Goal: Transaction & Acquisition: Download file/media

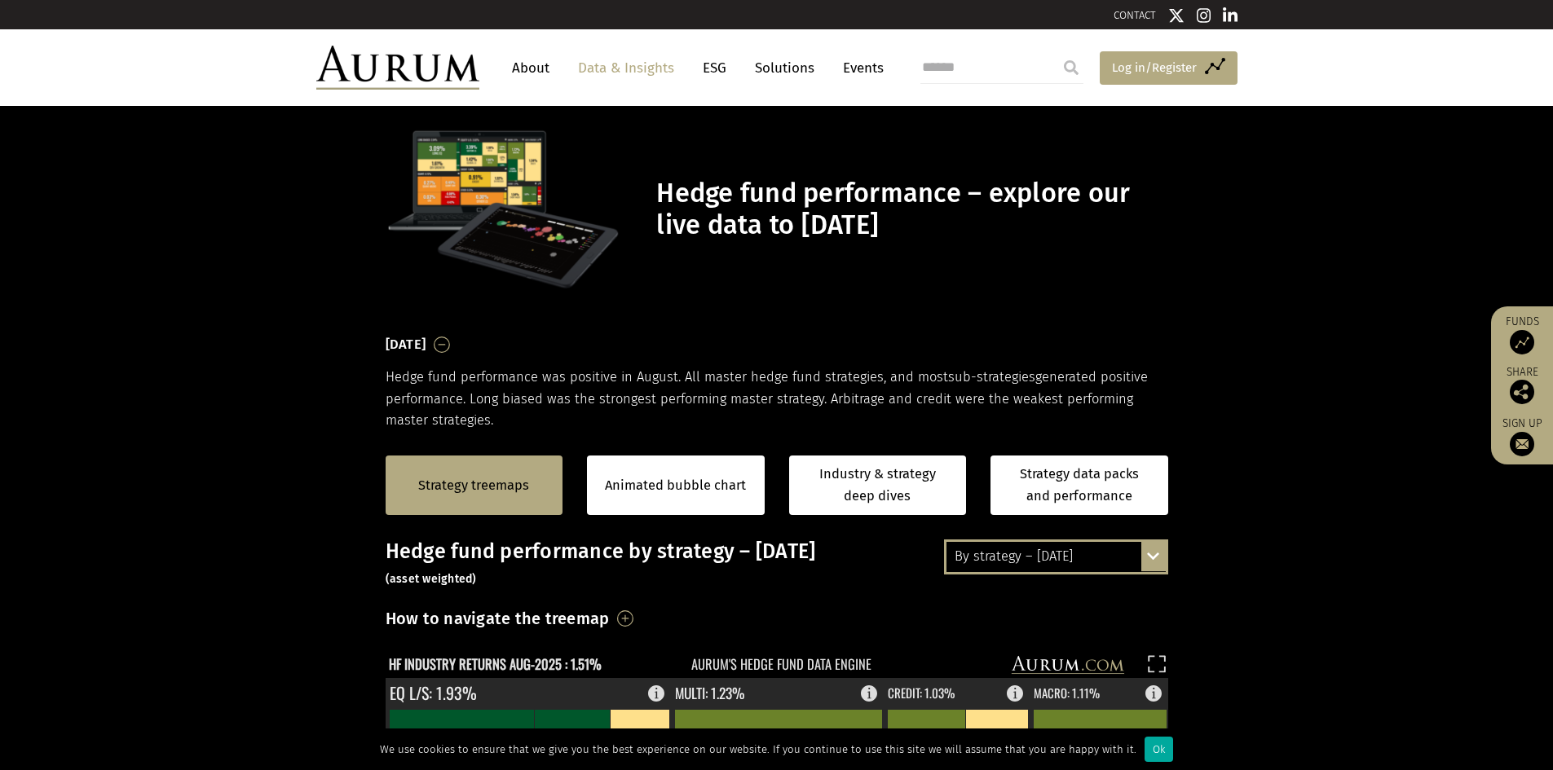
click at [1131, 67] on span "Log in/Register" at bounding box center [1154, 68] width 85 height 20
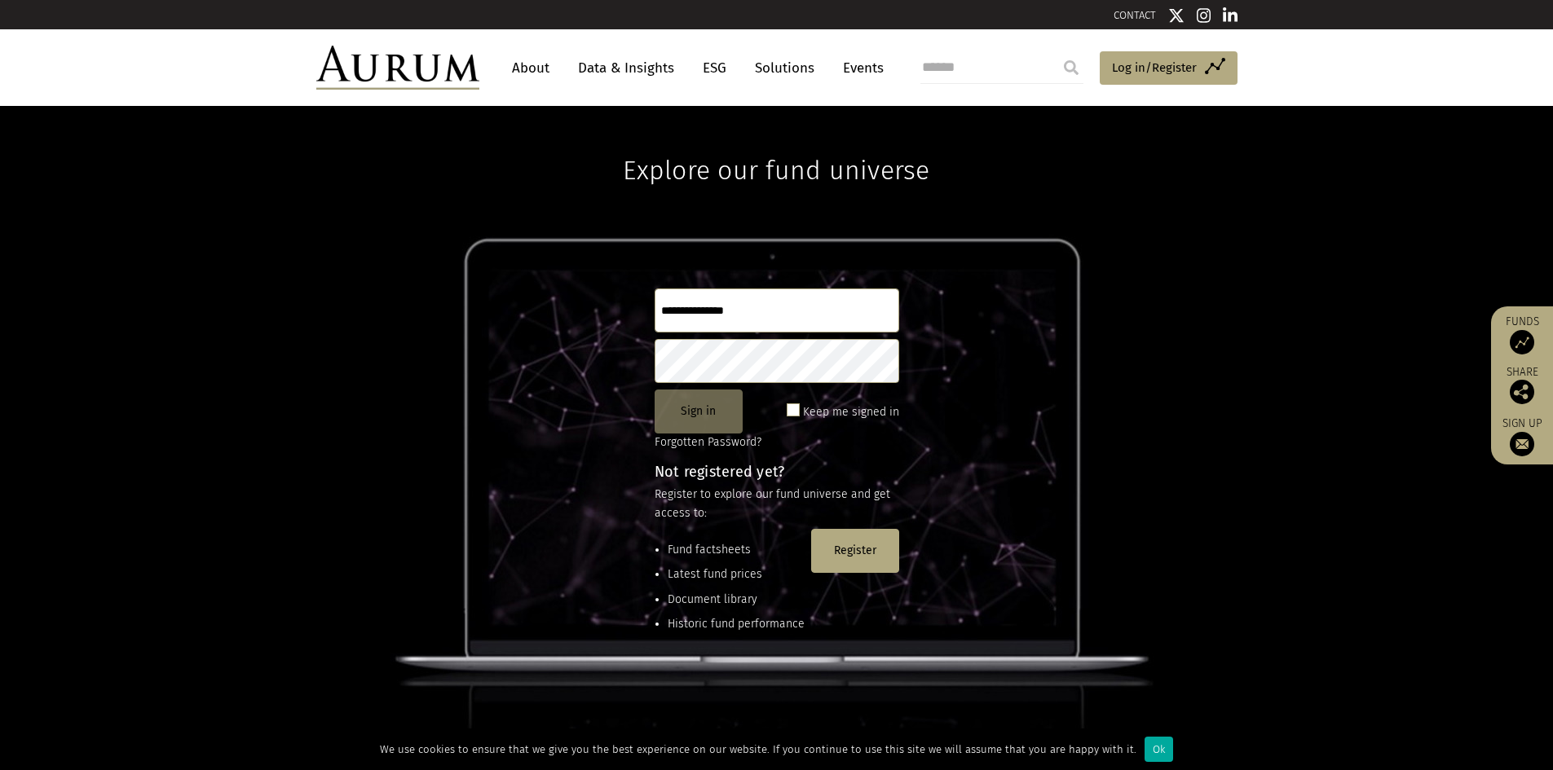
type input "**********"
click at [695, 413] on button "Sign in" at bounding box center [699, 412] width 88 height 44
click at [641, 65] on link "Data & Insights" at bounding box center [626, 68] width 112 height 30
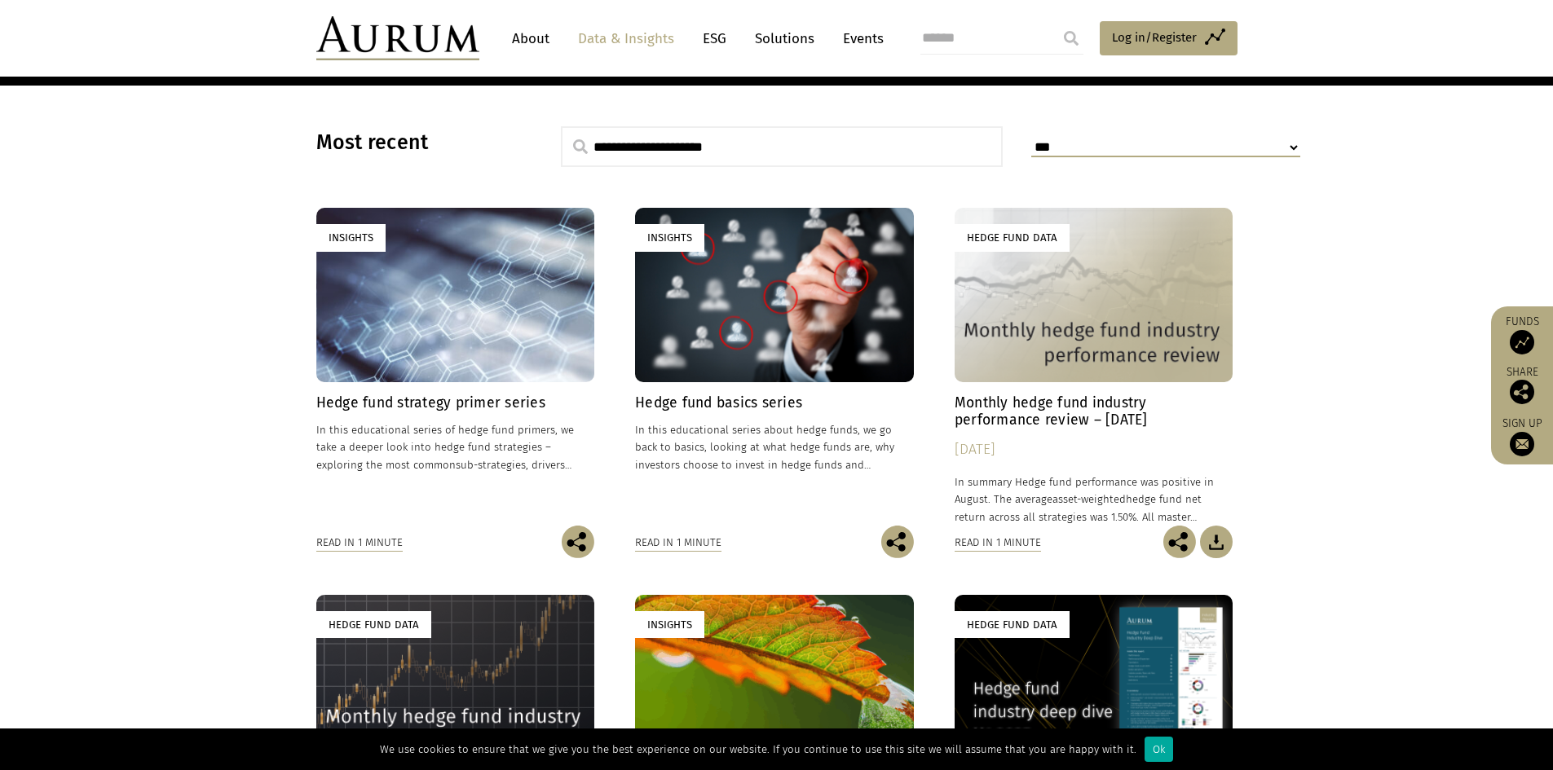
scroll to position [408, 0]
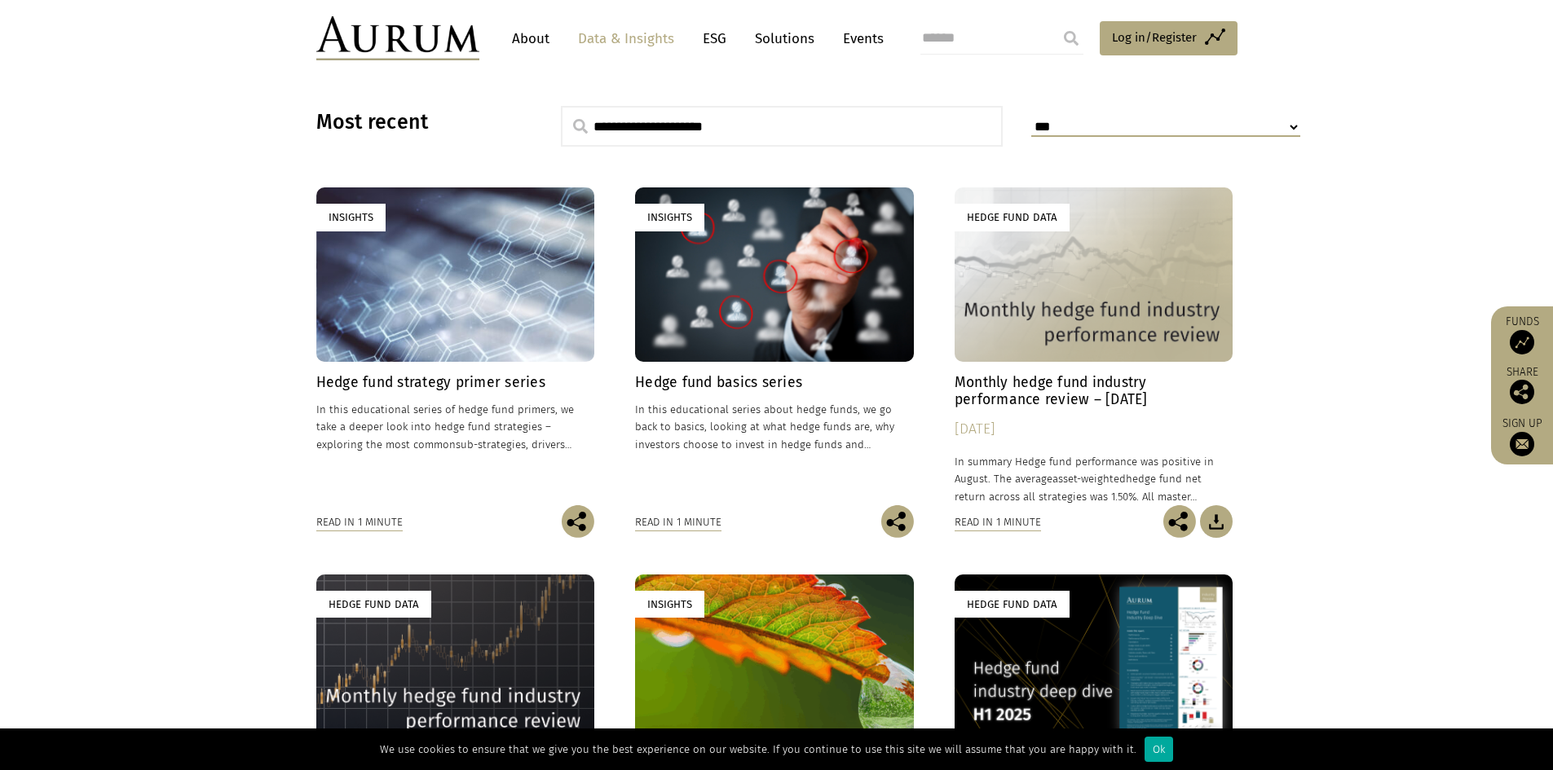
click at [439, 376] on h4 "Hedge fund strategy primer series" at bounding box center [455, 382] width 279 height 17
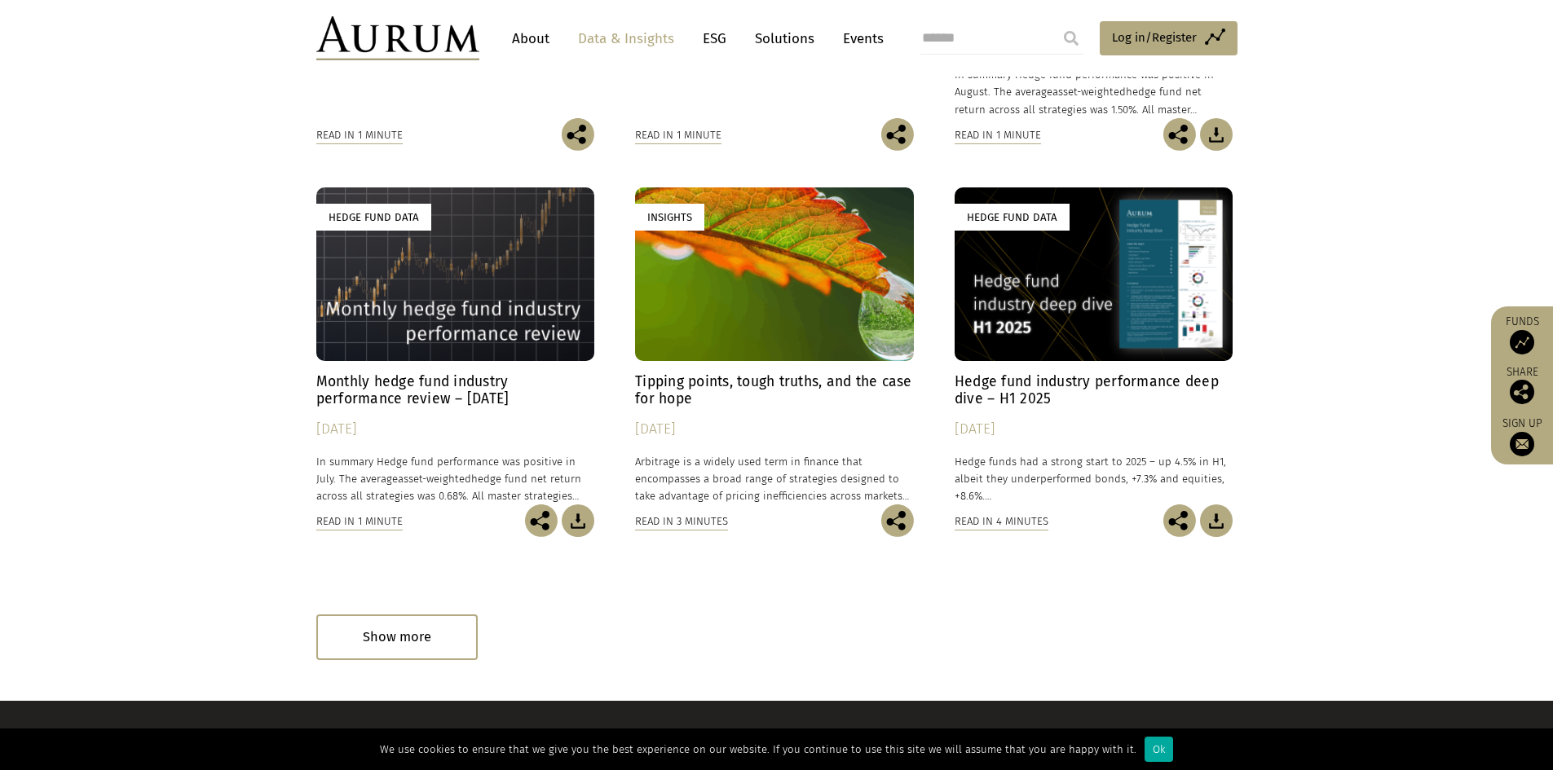
scroll to position [815, 0]
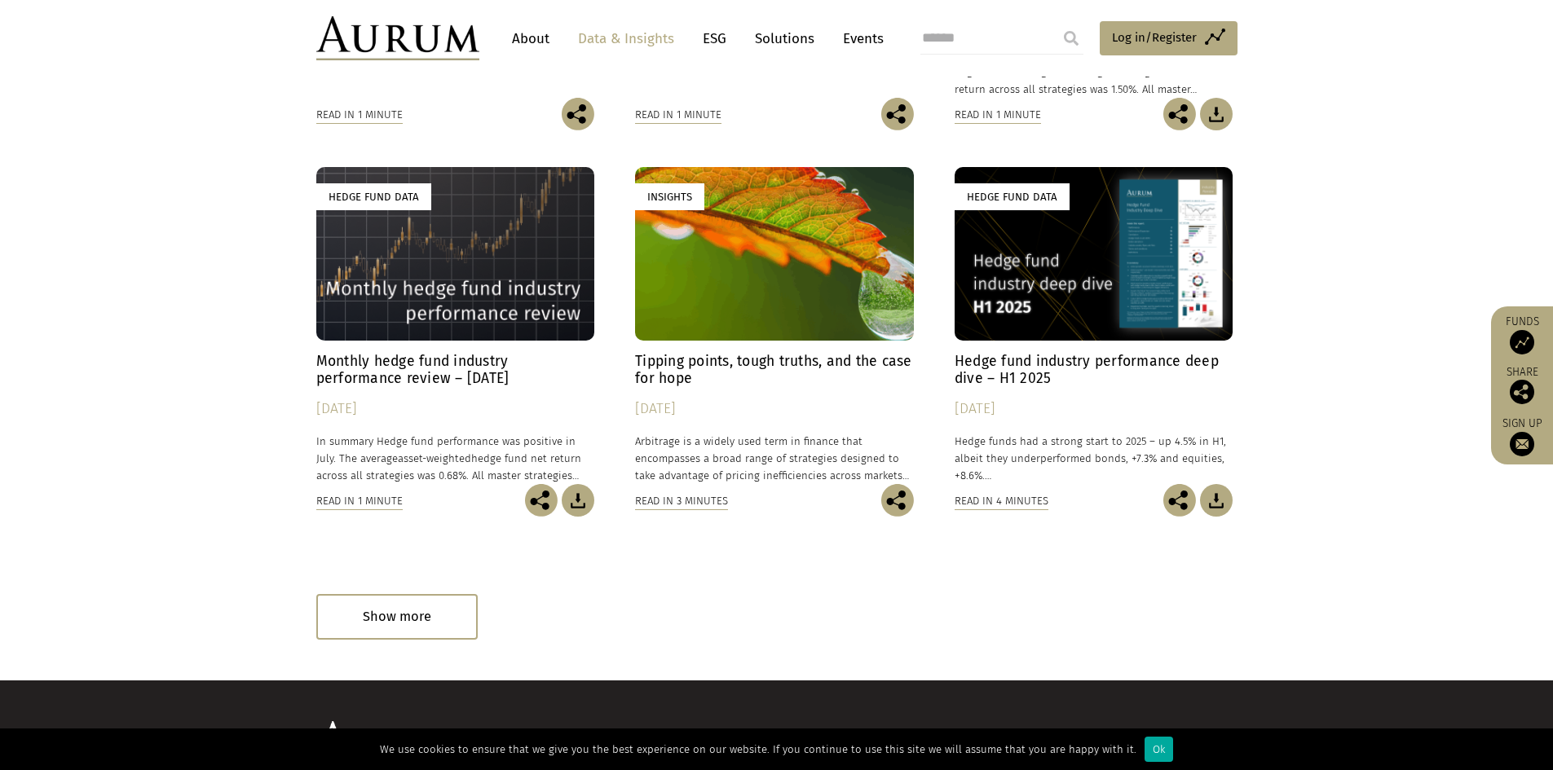
click at [1012, 372] on h4 "Hedge fund industry performance deep dive – H1 2025" at bounding box center [1094, 370] width 279 height 34
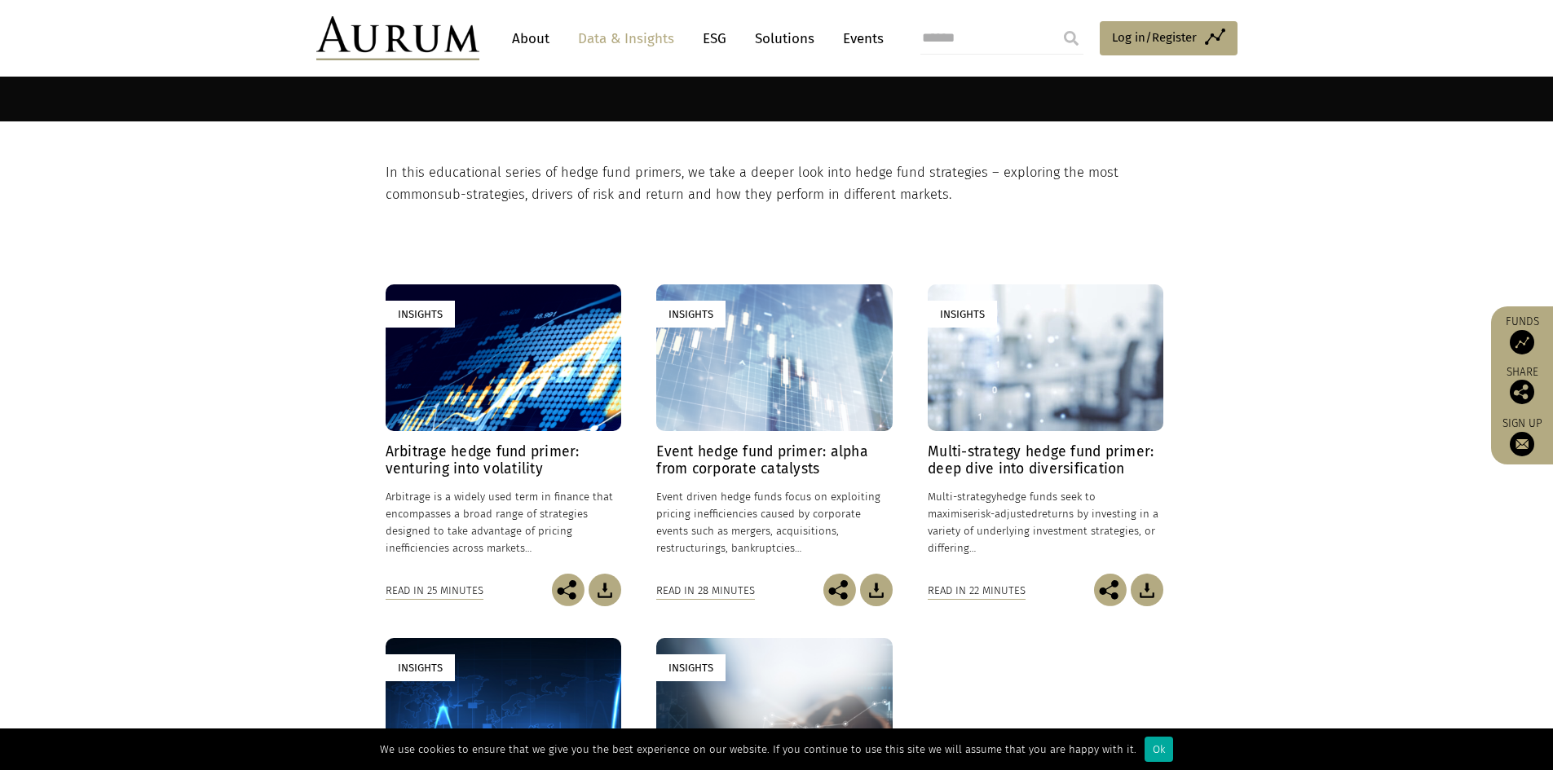
scroll to position [245, 0]
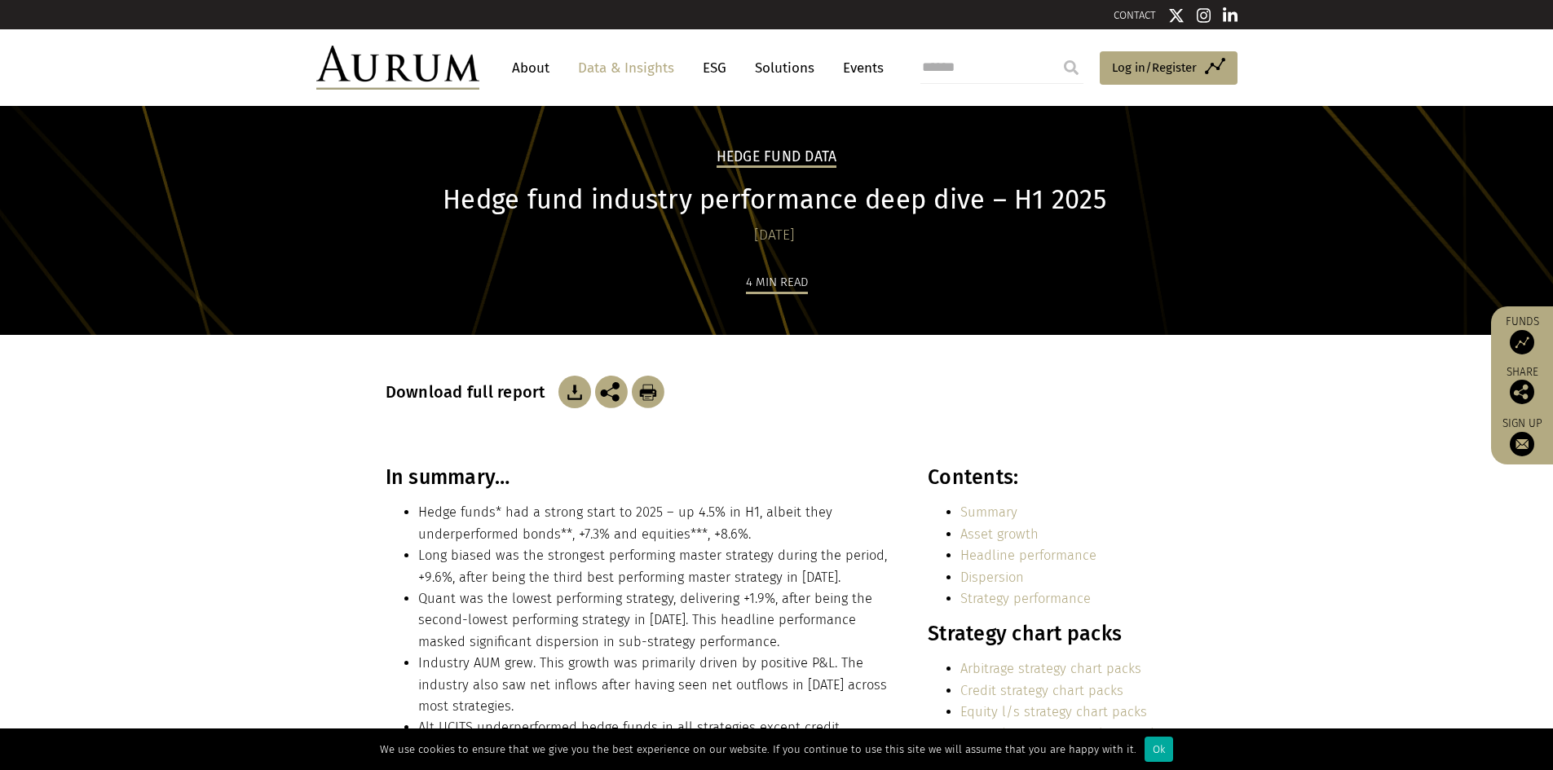
click at [571, 399] on img at bounding box center [574, 392] width 33 height 33
click at [1156, 289] on div "4 min read" at bounding box center [777, 303] width 783 height 64
